Goal: Task Accomplishment & Management: Use online tool/utility

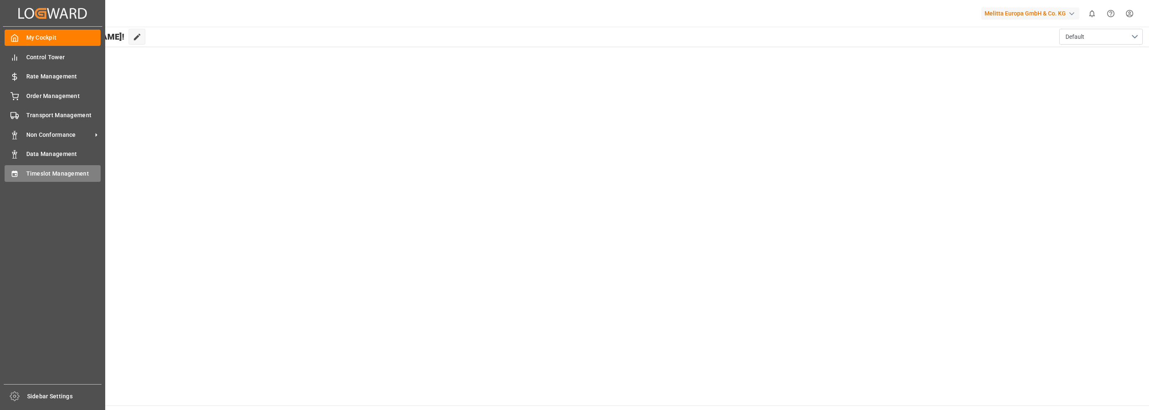
click at [60, 176] on span "Timeslot Management" at bounding box center [63, 173] width 75 height 9
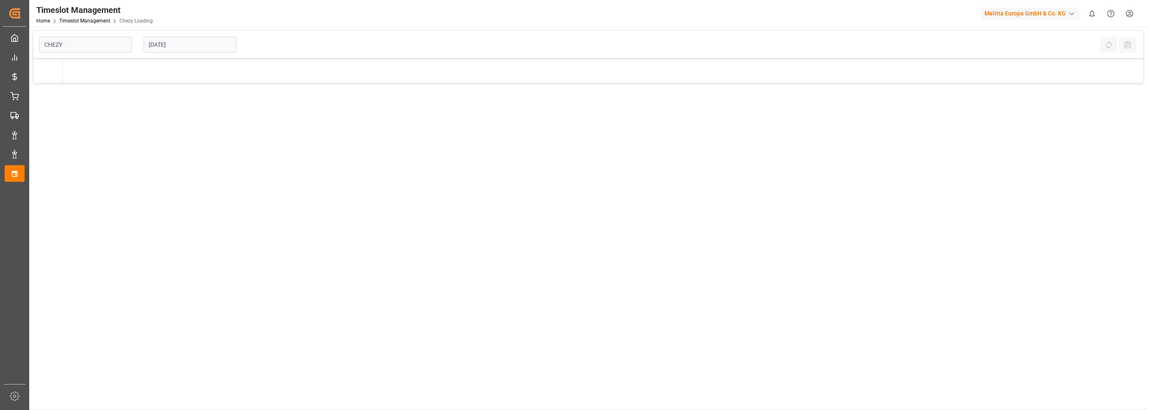
type input "Chezy Loading"
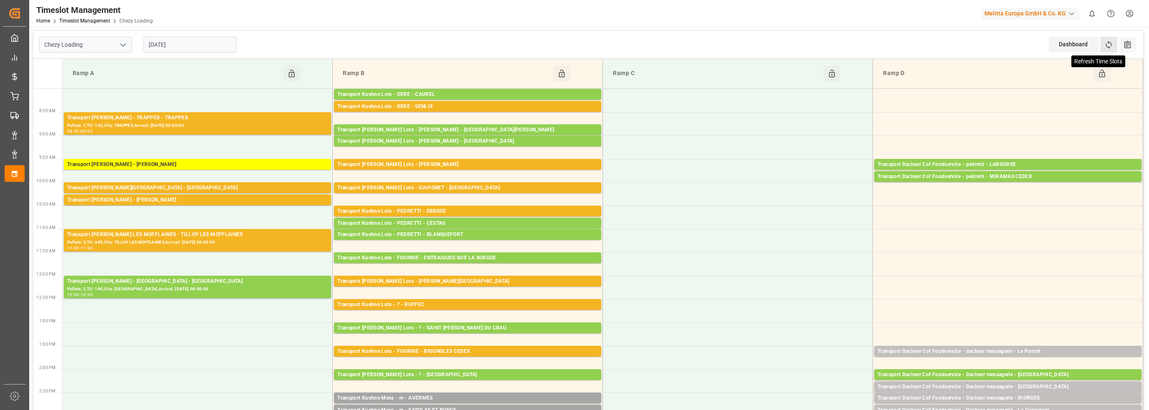
click at [1106, 44] on icon at bounding box center [1109, 45] width 6 height 8
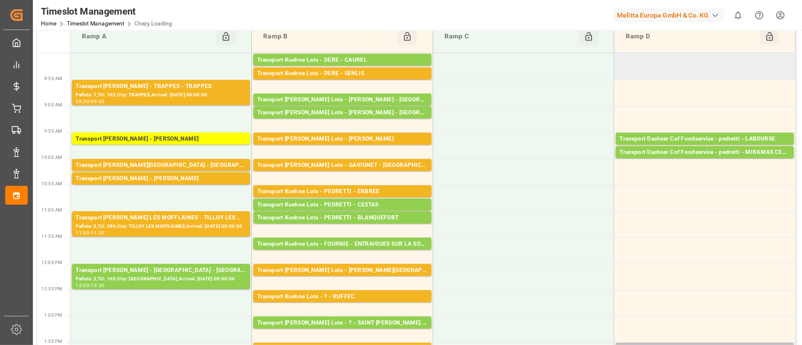
scroll to position [42, 0]
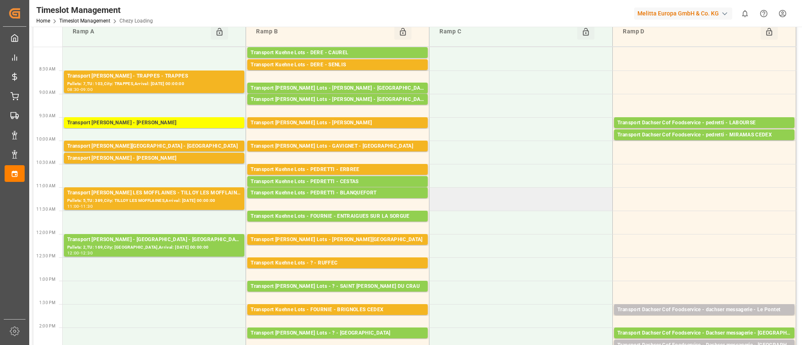
click at [564, 192] on td at bounding box center [520, 198] width 183 height 23
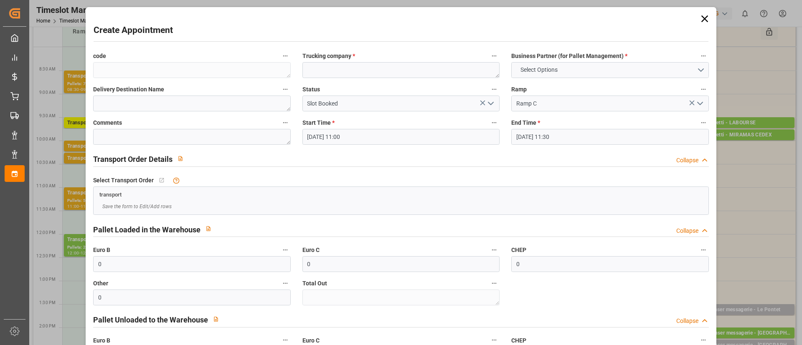
click at [704, 17] on icon at bounding box center [704, 19] width 12 height 12
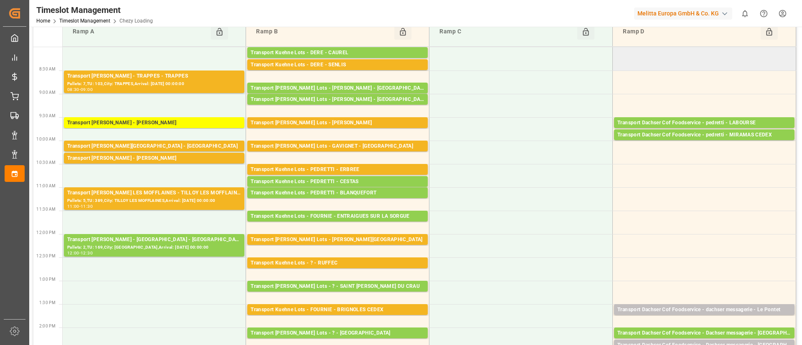
scroll to position [0, 0]
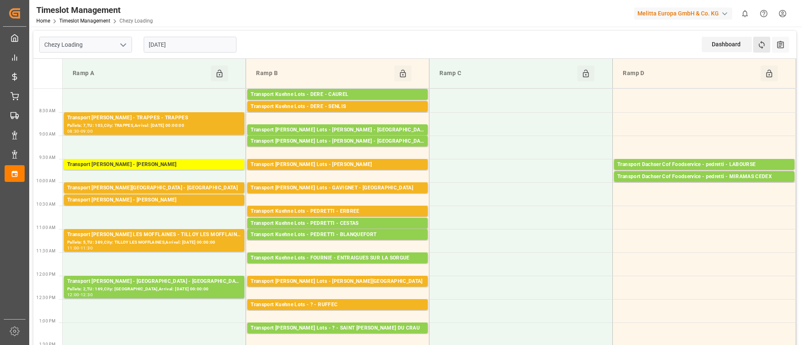
click at [761, 40] on button "Refresh Time Slots" at bounding box center [761, 45] width 17 height 16
